Goal: Information Seeking & Learning: Find specific fact

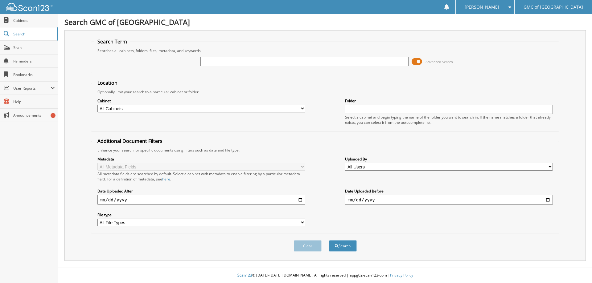
click at [212, 62] on input "text" at bounding box center [304, 61] width 208 height 9
type input "610688"
click at [336, 247] on span "submit" at bounding box center [337, 247] width 4 height 4
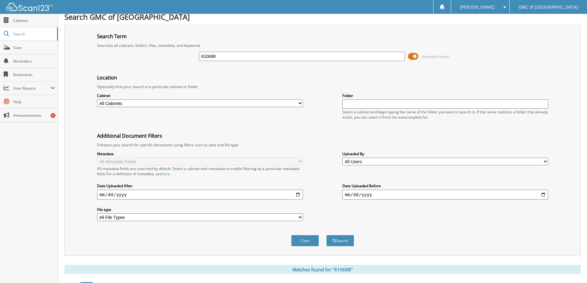
scroll to position [154, 0]
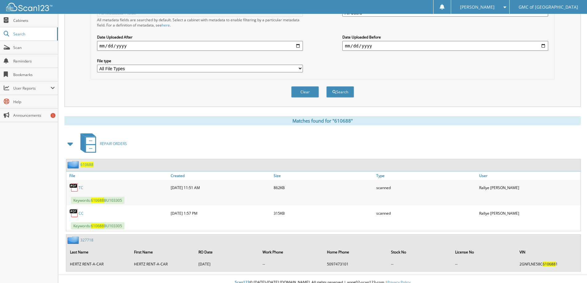
click at [82, 189] on link "TC" at bounding box center [81, 187] width 5 height 5
click at [81, 187] on link "TC" at bounding box center [81, 187] width 5 height 5
click at [81, 214] on link "CC" at bounding box center [81, 213] width 5 height 5
click at [81, 212] on link "CC" at bounding box center [81, 213] width 5 height 5
click at [80, 214] on link "CC" at bounding box center [81, 213] width 5 height 5
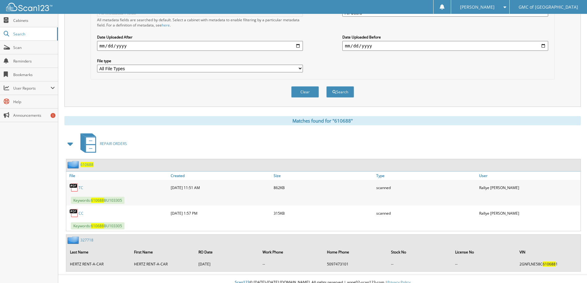
click at [80, 214] on link "CC" at bounding box center [81, 213] width 5 height 5
